Goal: Transaction & Acquisition: Book appointment/travel/reservation

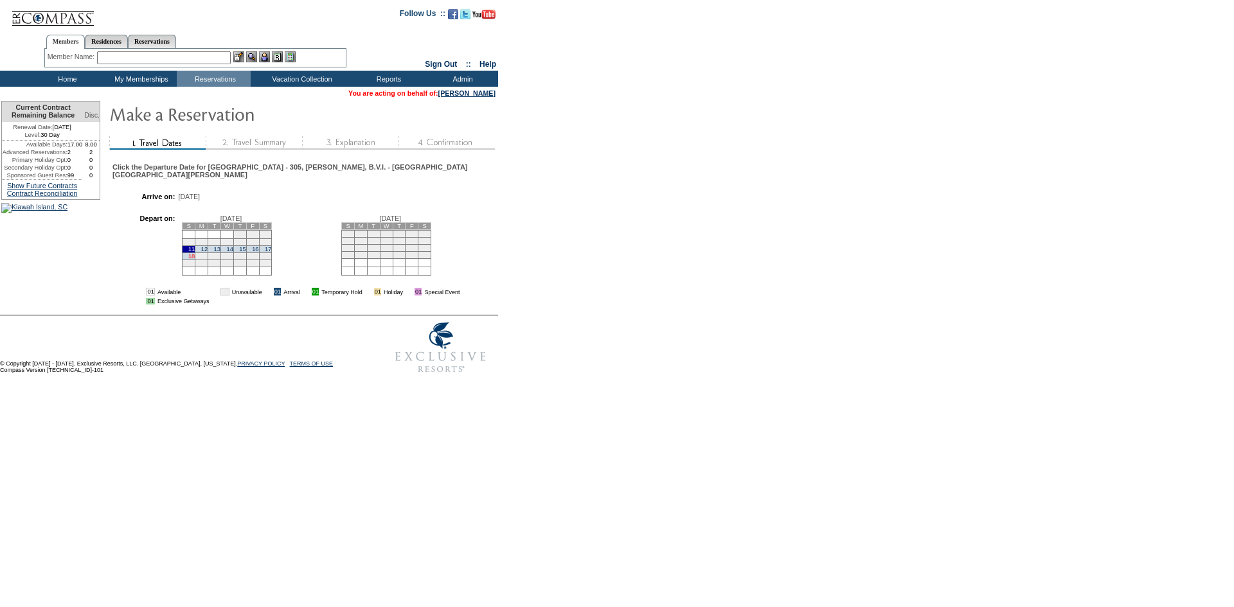
click at [195, 258] on link "18" at bounding box center [191, 256] width 6 height 6
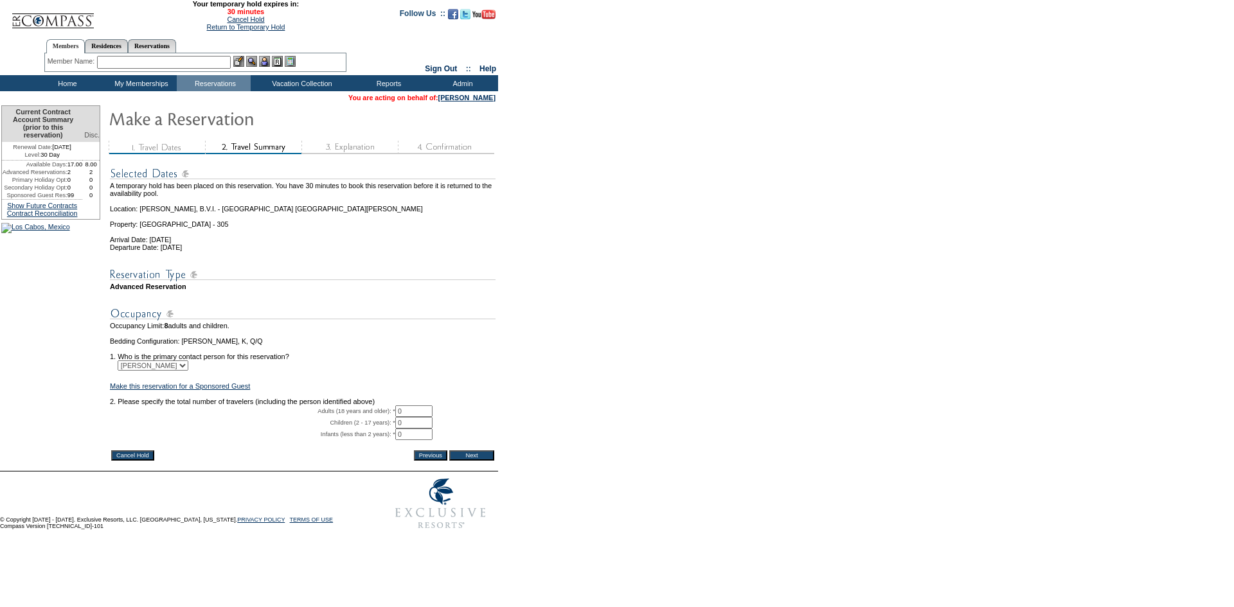
click at [422, 417] on input "0" at bounding box center [413, 411] width 37 height 12
type input "1"
click at [481, 461] on input "Next" at bounding box center [471, 455] width 45 height 10
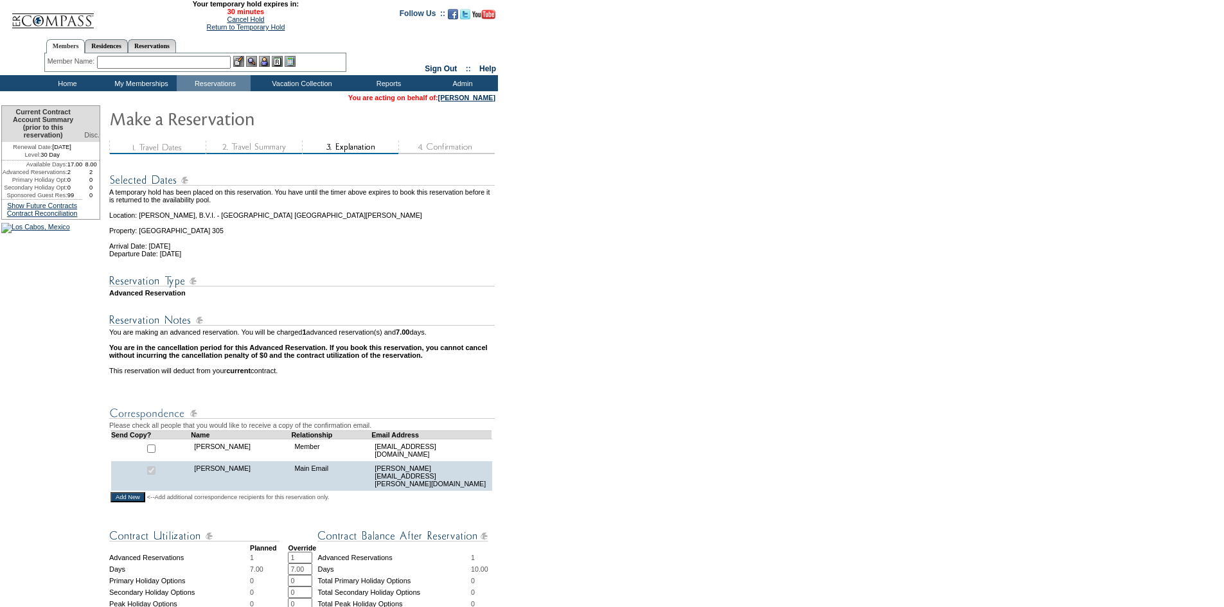
scroll to position [433, 0]
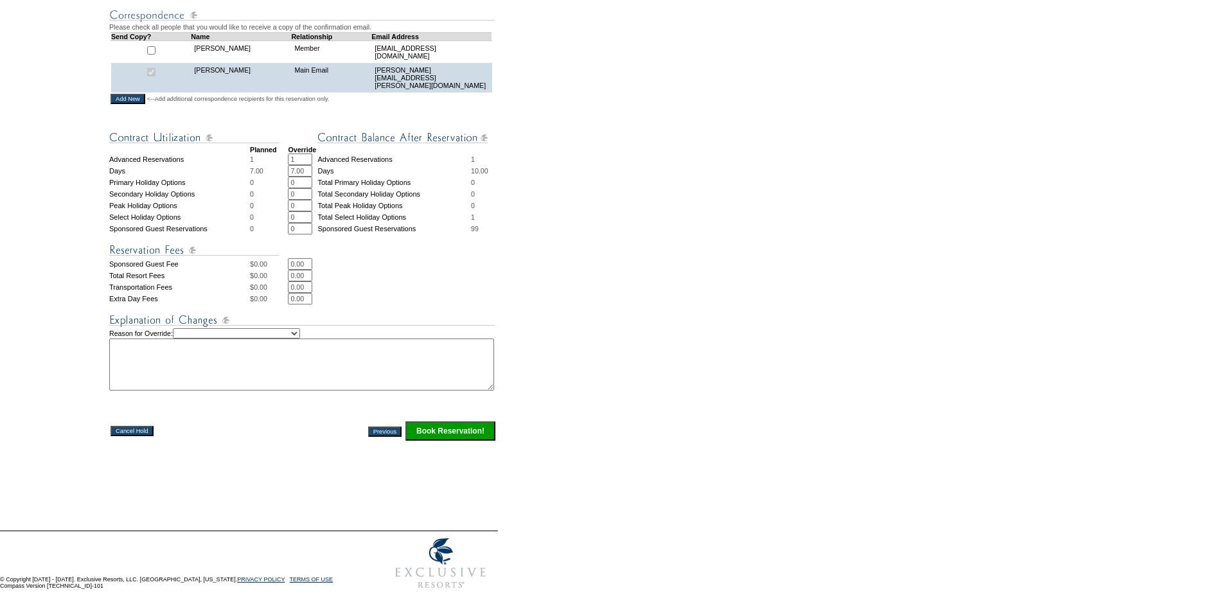
click at [467, 421] on input "Book Reservation!" at bounding box center [450, 430] width 90 height 19
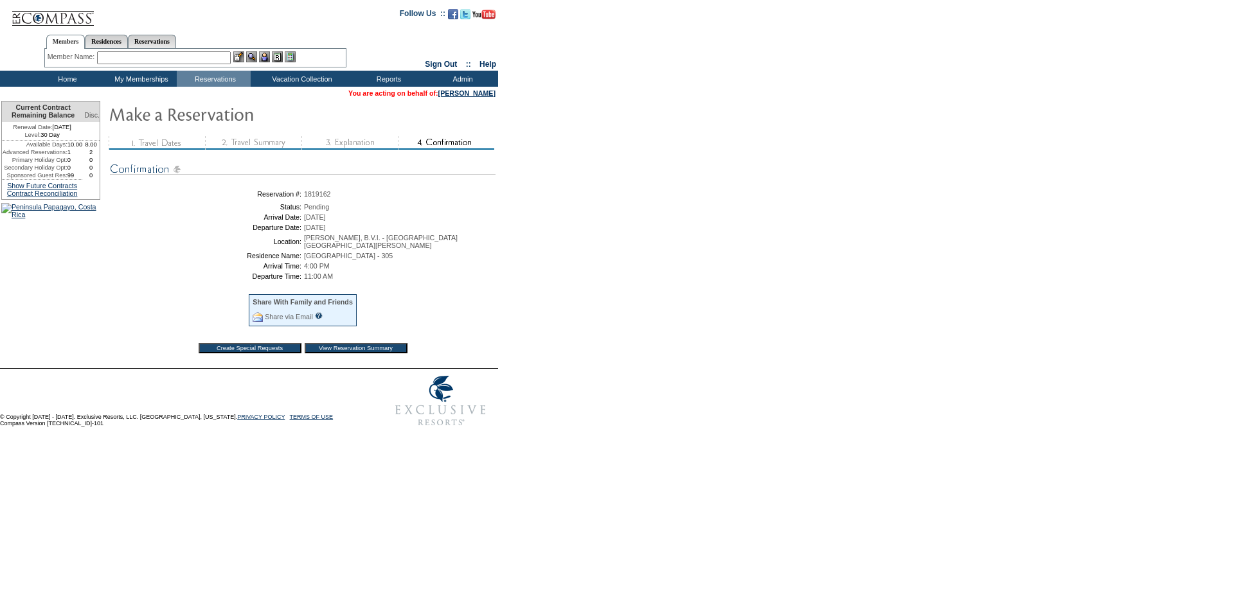
click at [48, 21] on img at bounding box center [53, 13] width 84 height 26
